Goal: Information Seeking & Learning: Learn about a topic

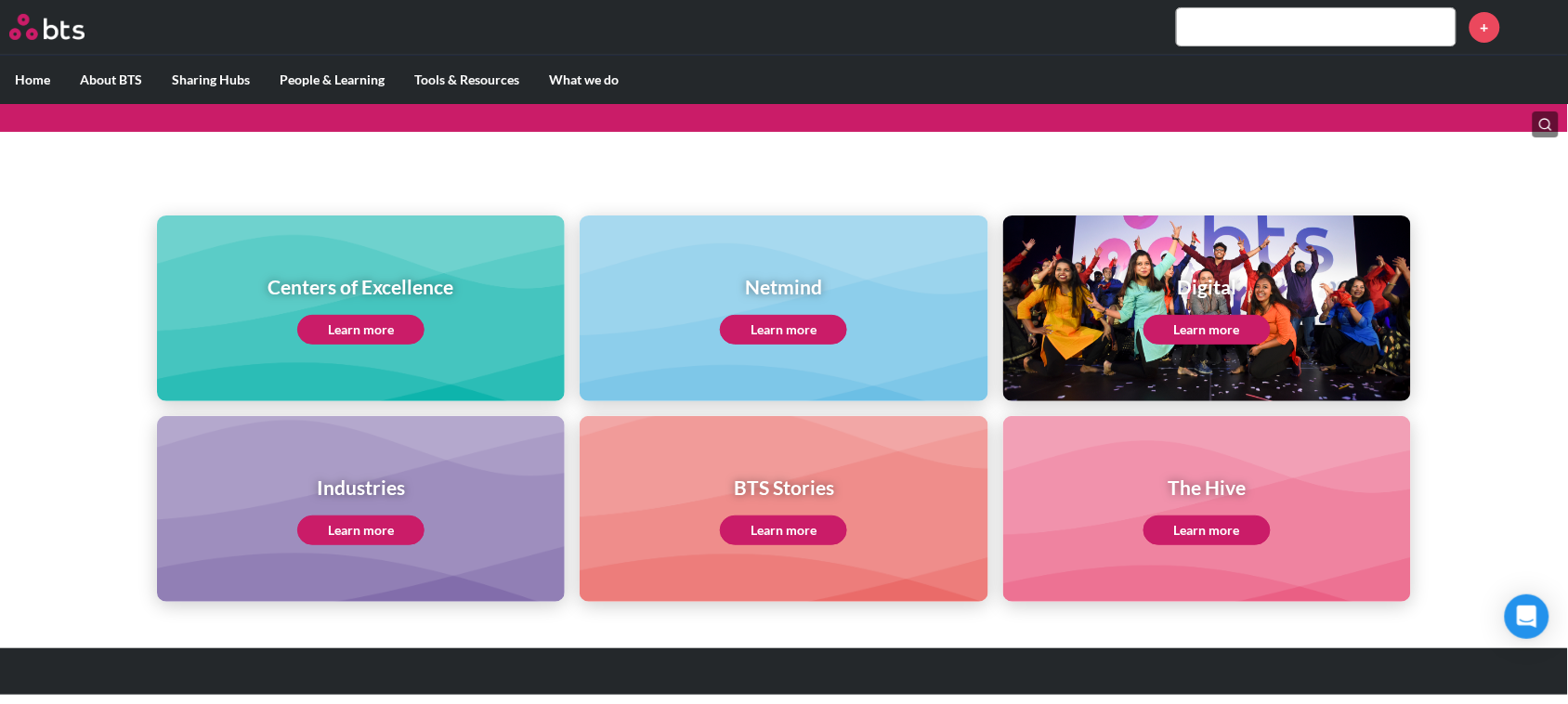
scroll to position [153, 0]
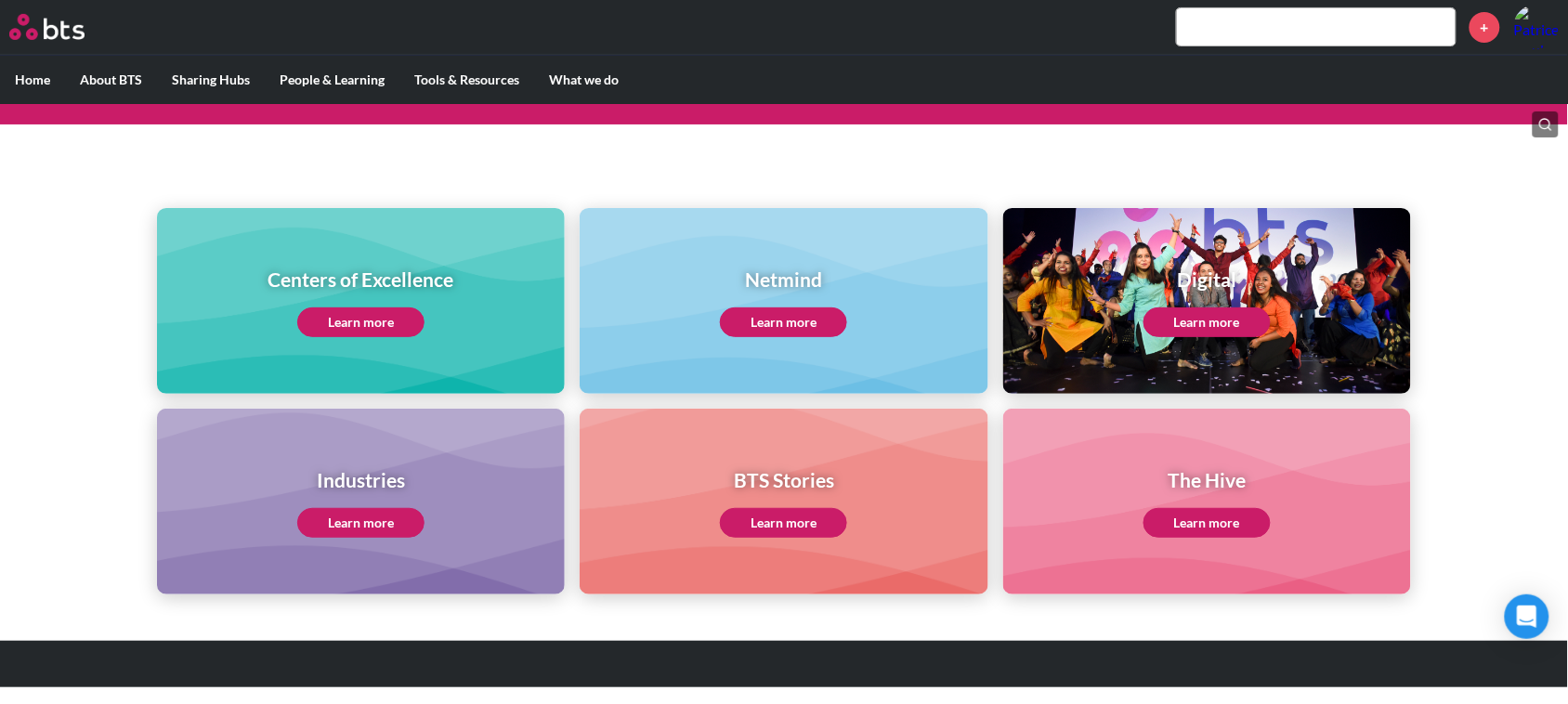
click at [355, 317] on link "Learn more" at bounding box center [361, 322] width 127 height 30
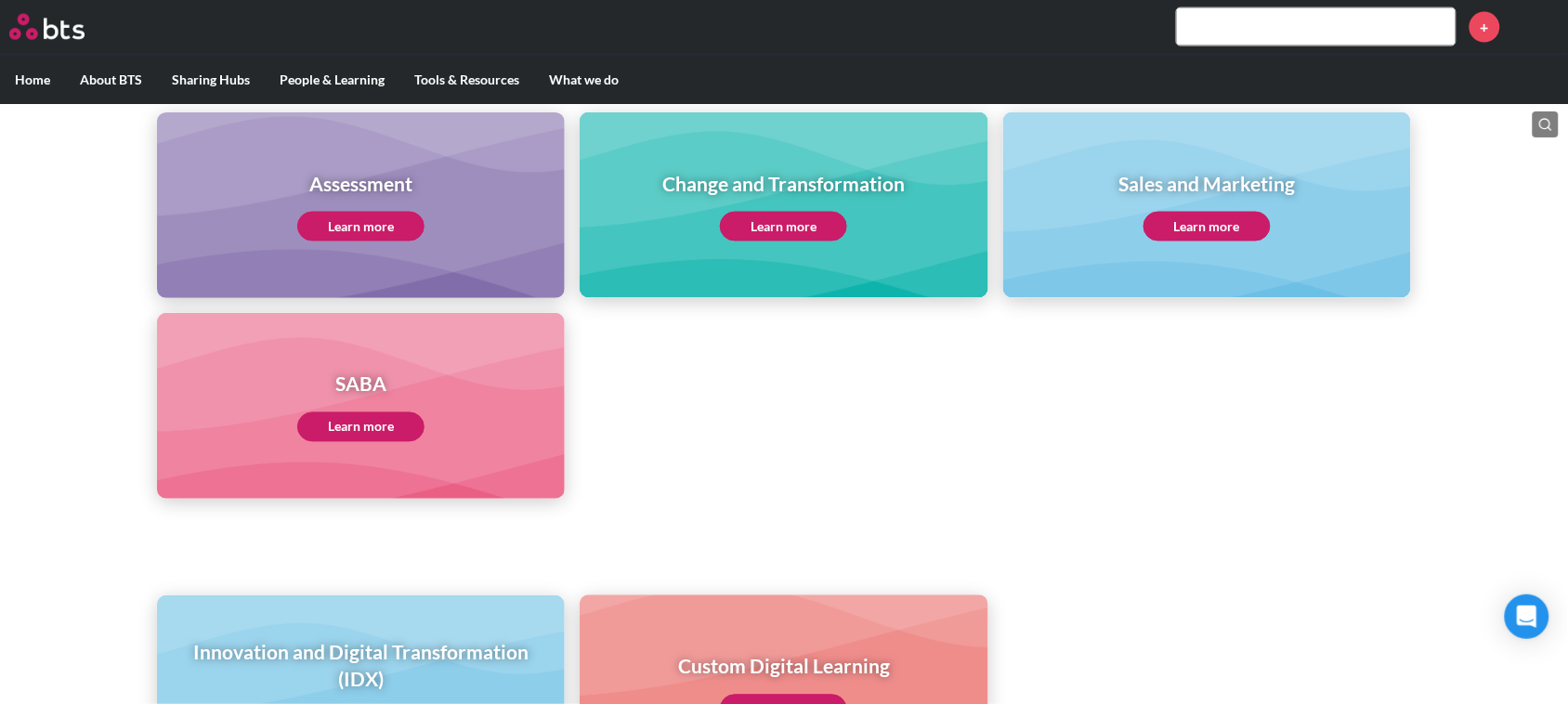
scroll to position [1000, 0]
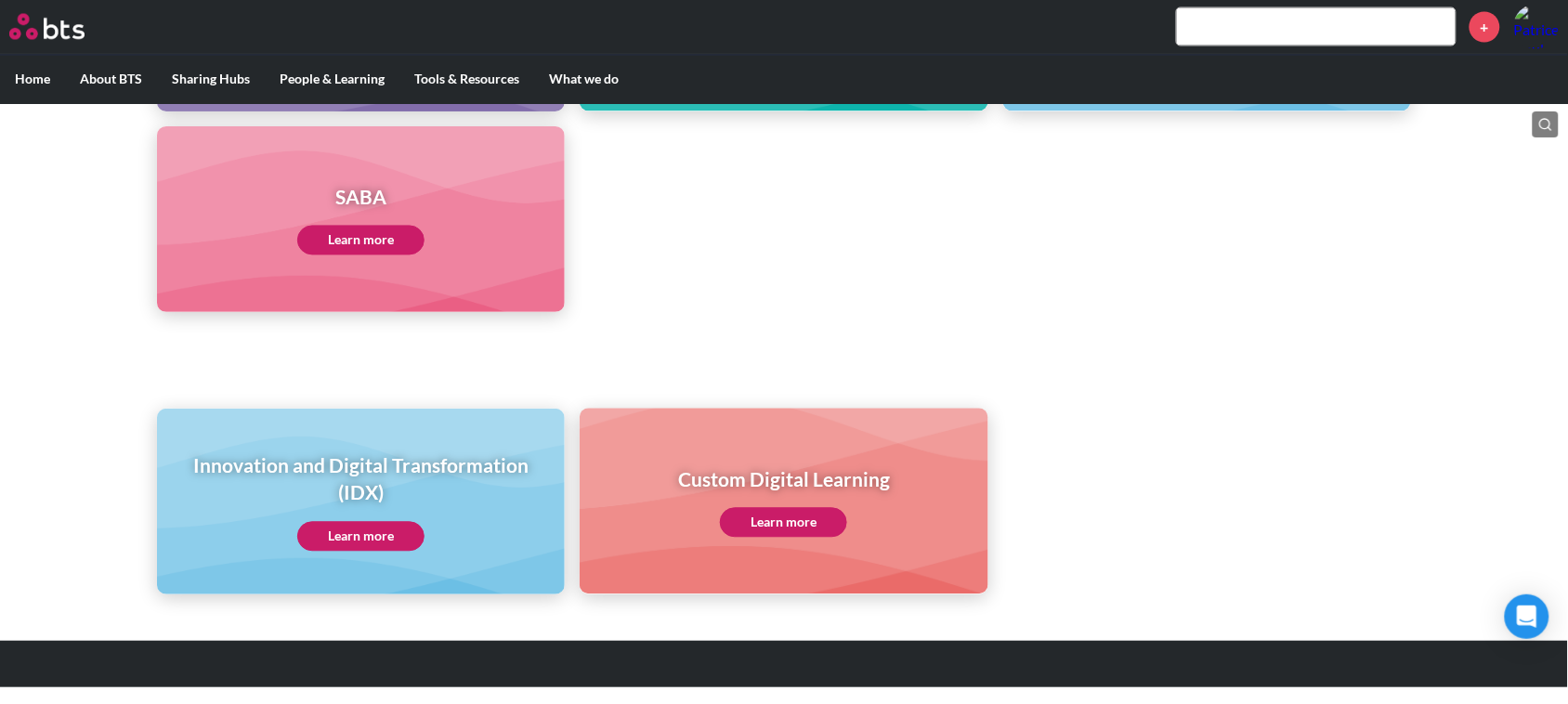
click at [760, 515] on link "Learn more" at bounding box center [784, 523] width 127 height 30
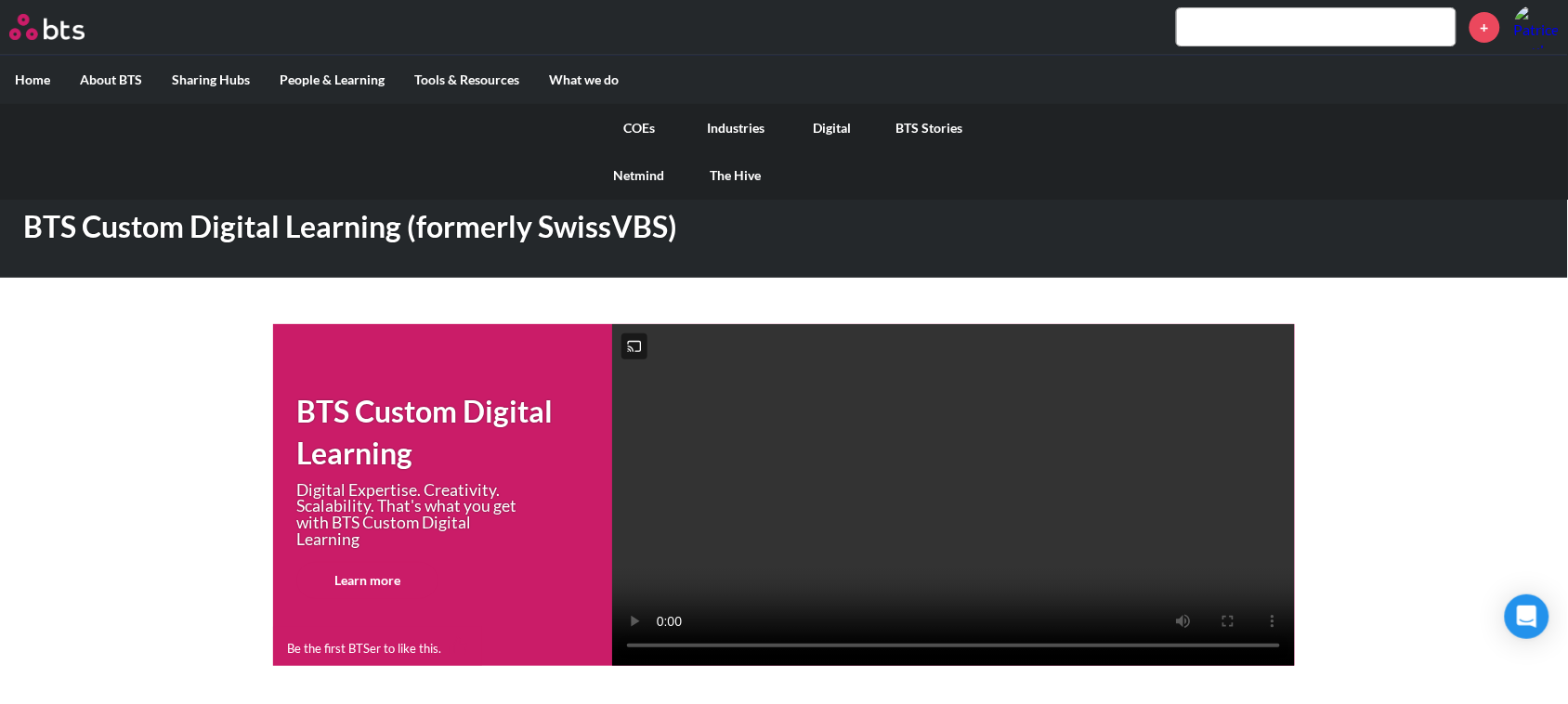
click at [827, 118] on link "Digital" at bounding box center [833, 128] width 97 height 49
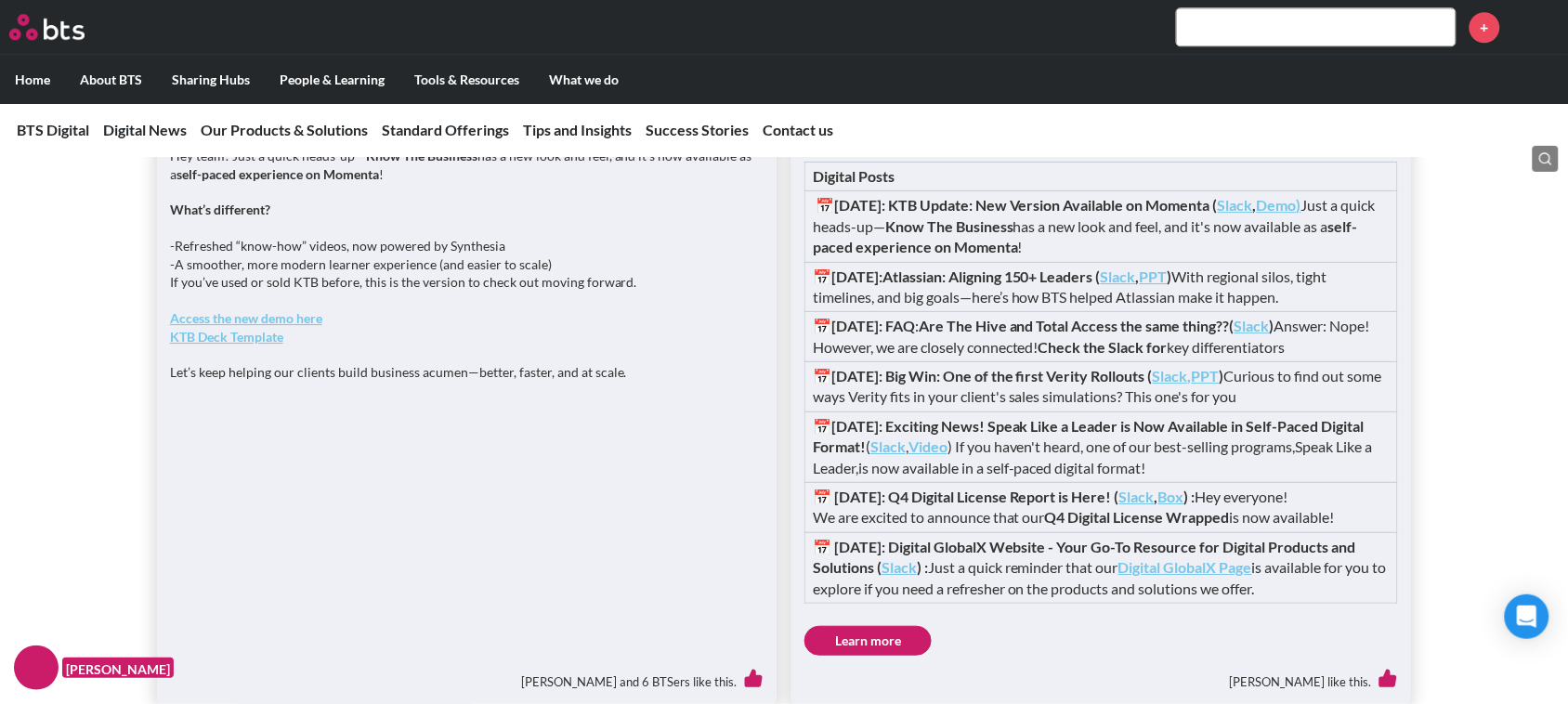
scroll to position [1625, 0]
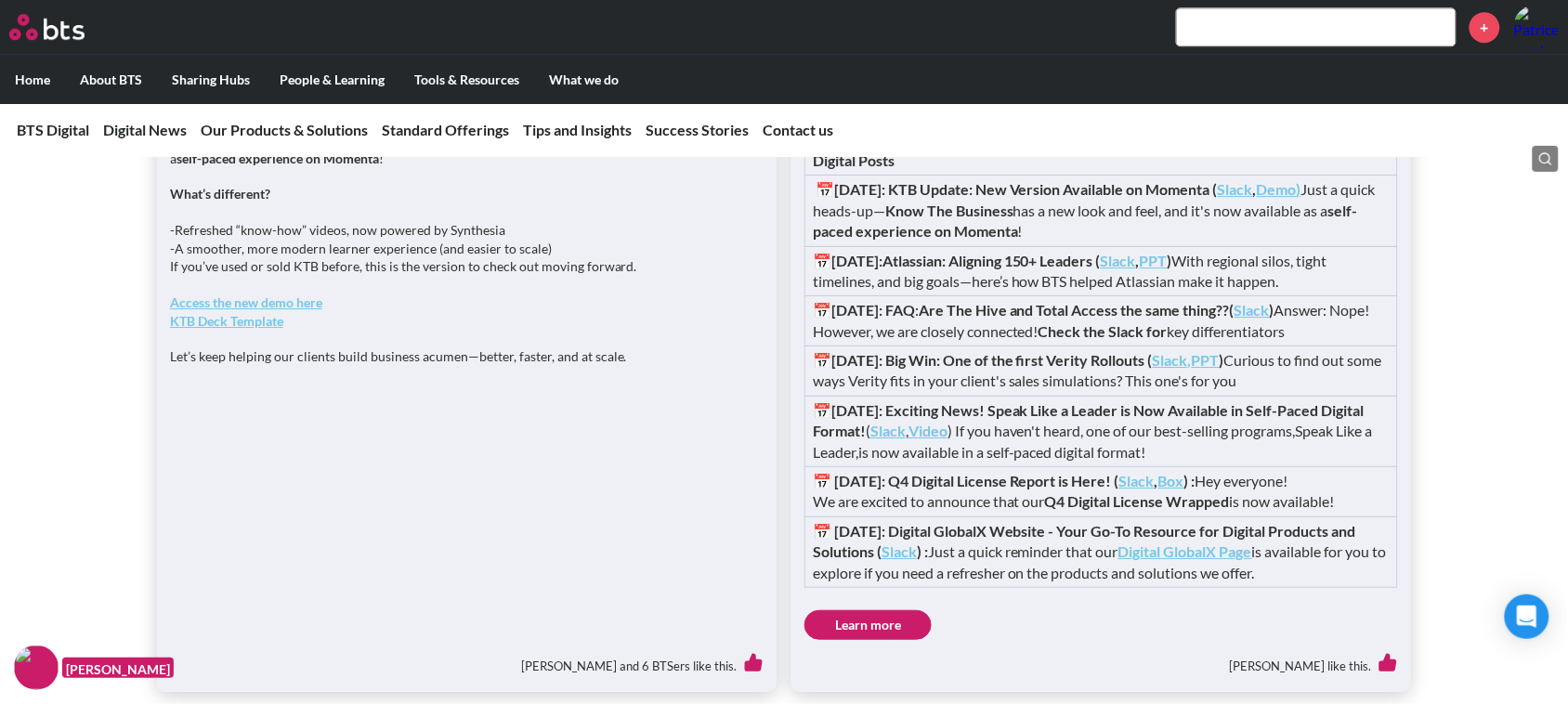
click at [1253, 198] on strong "Slack" at bounding box center [1235, 189] width 36 height 18
click at [1297, 198] on strong "Demo" at bounding box center [1277, 189] width 40 height 18
click at [242, 329] on strong "KTB Deck Template" at bounding box center [227, 321] width 113 height 16
click at [279, 310] on strong "Access the new demo here" at bounding box center [247, 302] width 153 height 16
